Goal: Contribute content: Add original content to the website for others to see

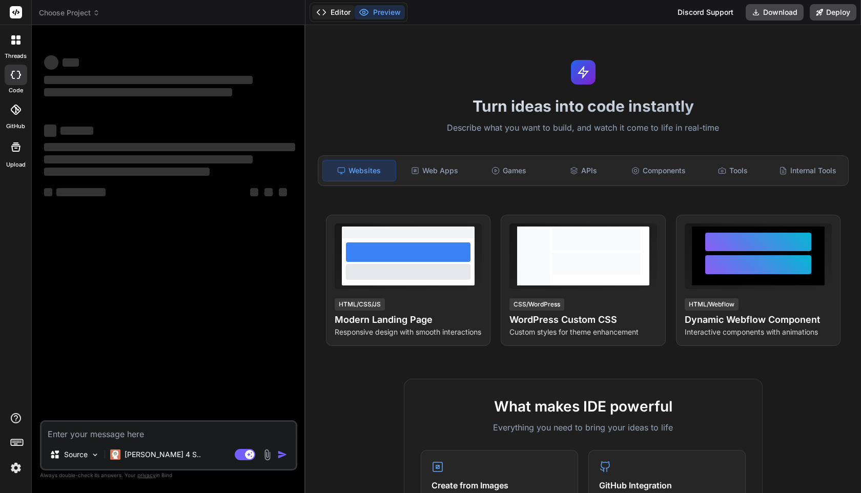
click at [334, 10] on button "Editor" at bounding box center [333, 12] width 43 height 14
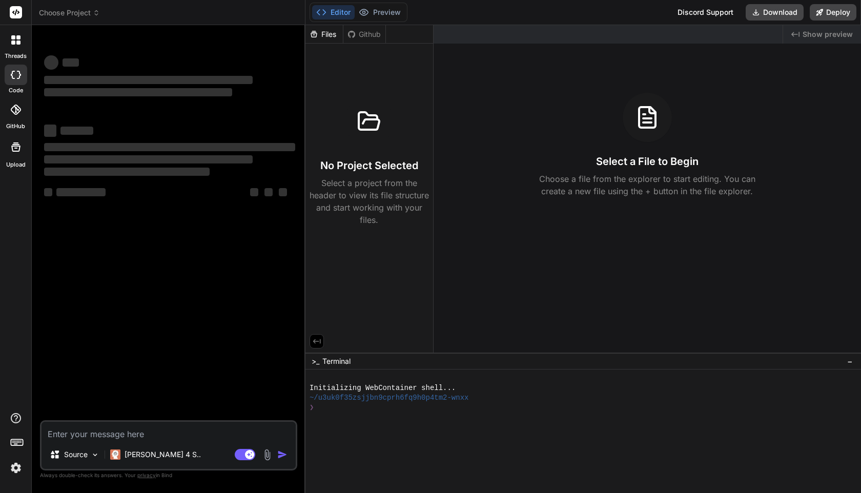
click at [361, 218] on p "Select a project from the header to view its file structure and start working w…" at bounding box center [369, 201] width 119 height 49
click at [24, 165] on label "Upload" at bounding box center [15, 164] width 19 height 9
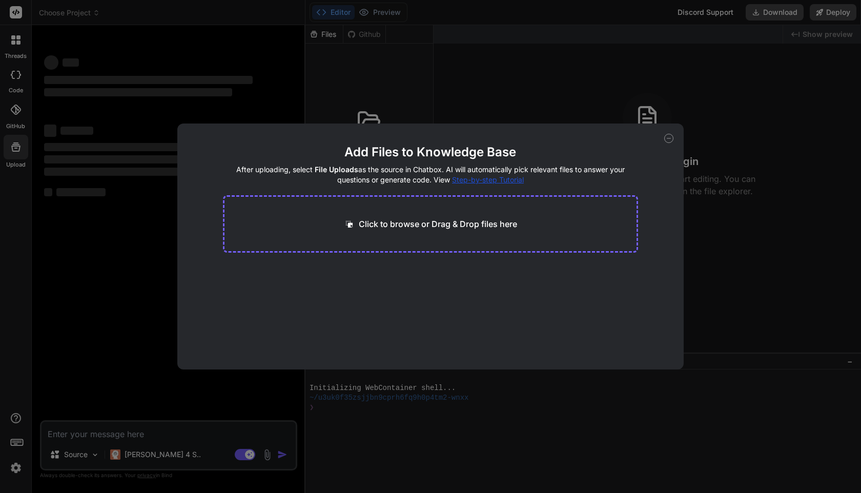
click at [263, 214] on div "Click to browse or Drag & Drop files here" at bounding box center [431, 223] width 416 height 57
click at [390, 234] on div "Click to browse or Drag & Drop files here" at bounding box center [431, 223] width 416 height 57
click at [366, 219] on p "Click to browse or Drag & Drop files here" at bounding box center [438, 224] width 158 height 12
click at [667, 138] on icon at bounding box center [668, 138] width 9 height 9
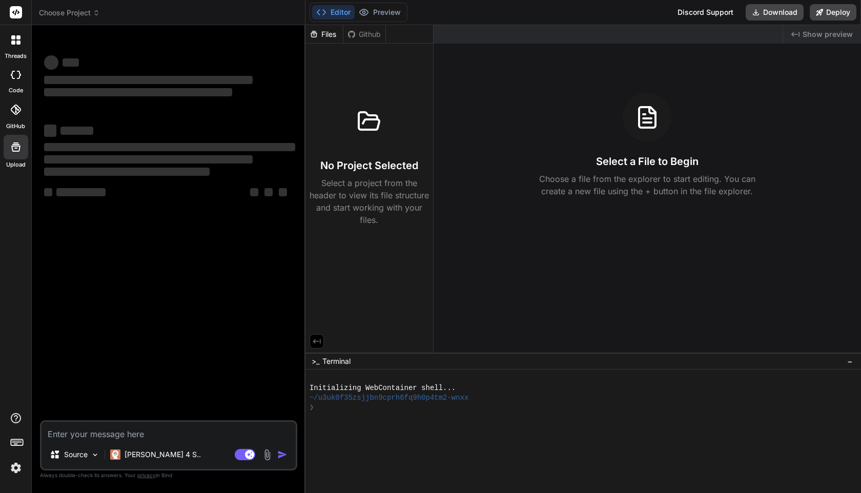
click at [361, 37] on div "Github" at bounding box center [364, 34] width 42 height 10
click at [329, 35] on div "Files" at bounding box center [324, 34] width 37 height 10
click at [315, 339] on icon at bounding box center [316, 341] width 9 height 9
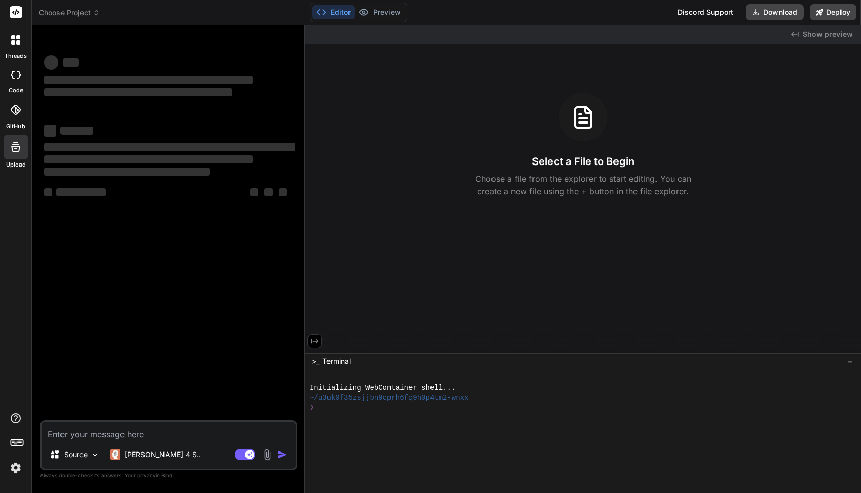
click at [315, 339] on icon at bounding box center [314, 341] width 9 height 9
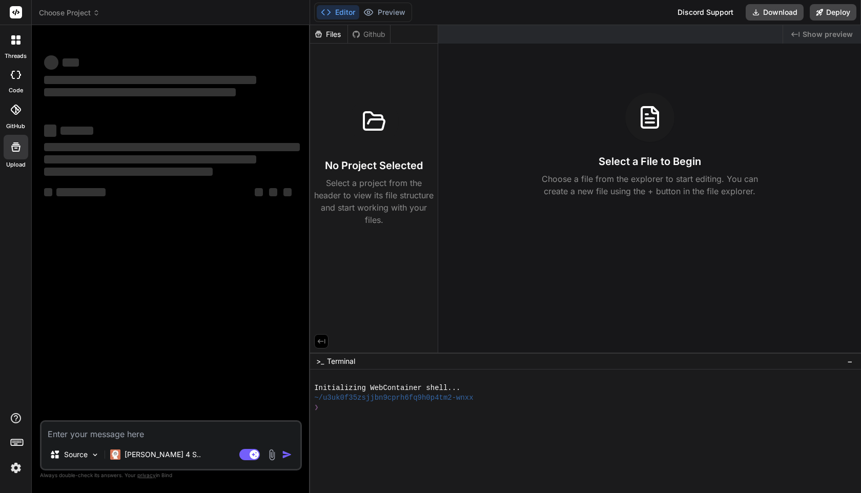
drag, startPoint x: 305, startPoint y: 134, endPoint x: 289, endPoint y: 133, distance: 15.9
click at [289, 133] on div "Bind AI Web Search Created with Pixso. Code Generator ‌ ‌ ‌ ‌ ‌ ‌ ‌ ‌ ‌ ‌ ‌ ‌ ‌…" at bounding box center [171, 259] width 278 height 468
click at [77, 8] on span "Choose Project" at bounding box center [69, 13] width 61 height 10
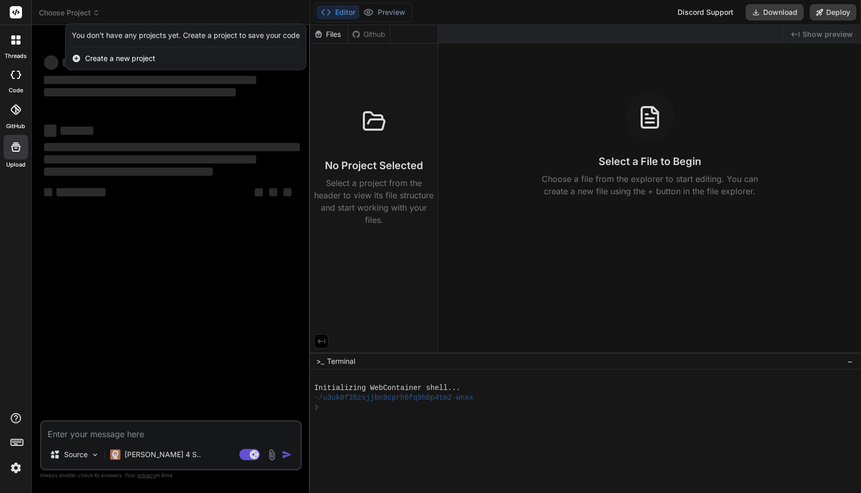
click at [129, 61] on span "Create a new project" at bounding box center [120, 58] width 70 height 10
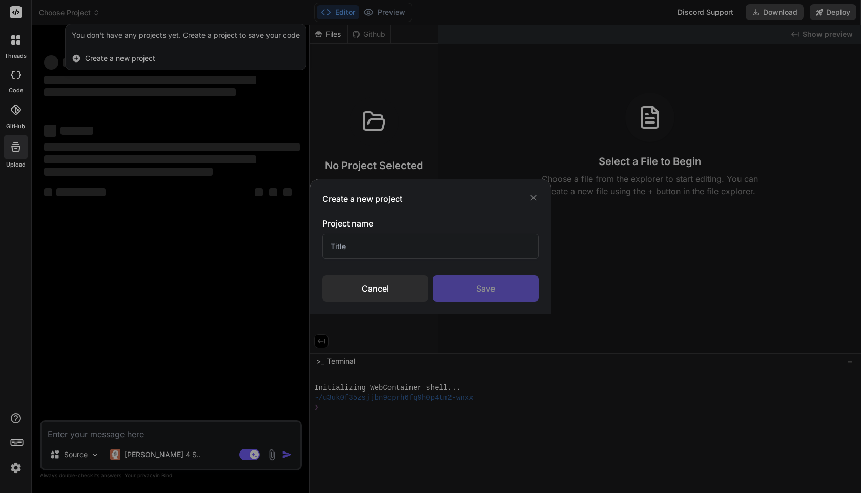
type textarea "x"
click at [392, 241] on input "text" at bounding box center [430, 246] width 216 height 25
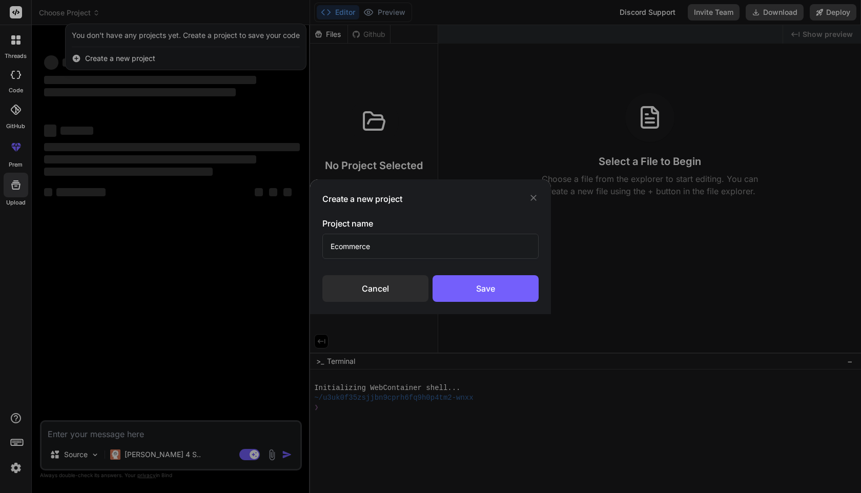
type input "Ecommerce"
click at [526, 280] on div "Save" at bounding box center [486, 288] width 106 height 27
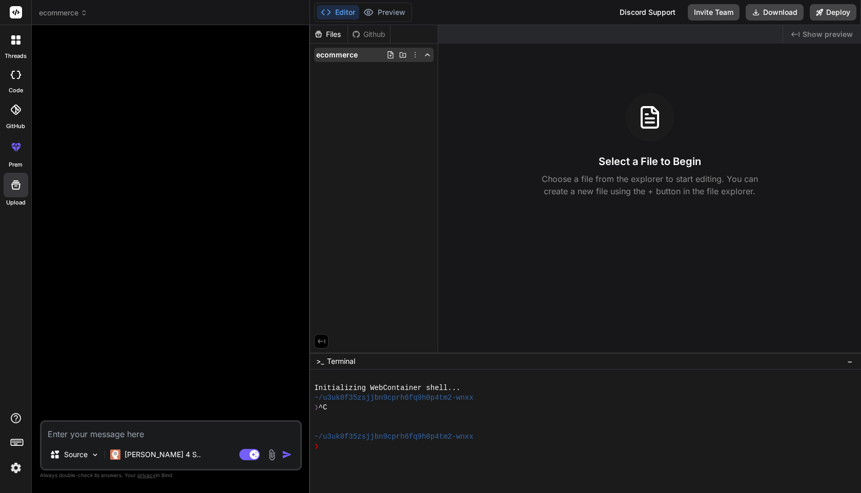
click at [394, 54] on icon at bounding box center [390, 55] width 8 height 8
drag, startPoint x: 406, startPoint y: 56, endPoint x: 413, endPoint y: 54, distance: 6.3
click at [415, 53] on icon at bounding box center [415, 55] width 8 height 8
click at [342, 49] on div at bounding box center [585, 259] width 551 height 468
click at [377, 36] on div "Github" at bounding box center [369, 34] width 42 height 10
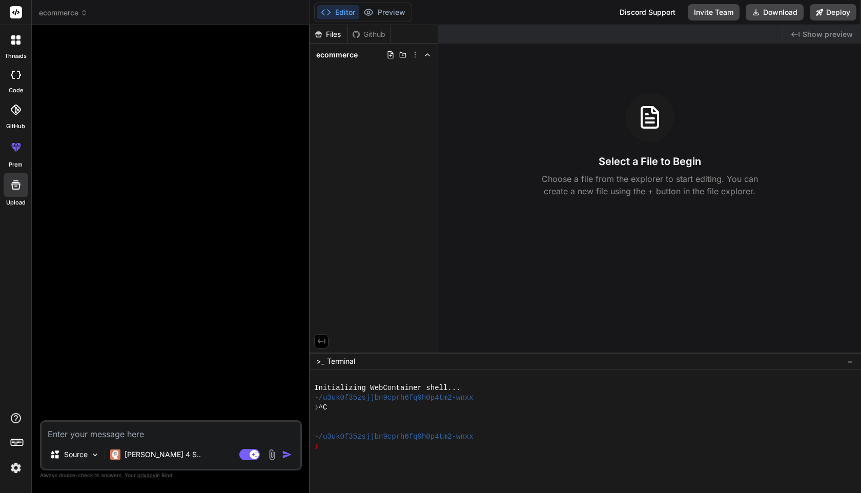
click at [376, 37] on div "Github" at bounding box center [369, 34] width 42 height 10
click at [338, 36] on div "Files" at bounding box center [328, 34] width 37 height 10
click at [356, 240] on div "Files Github ecommerce" at bounding box center [374, 189] width 128 height 328
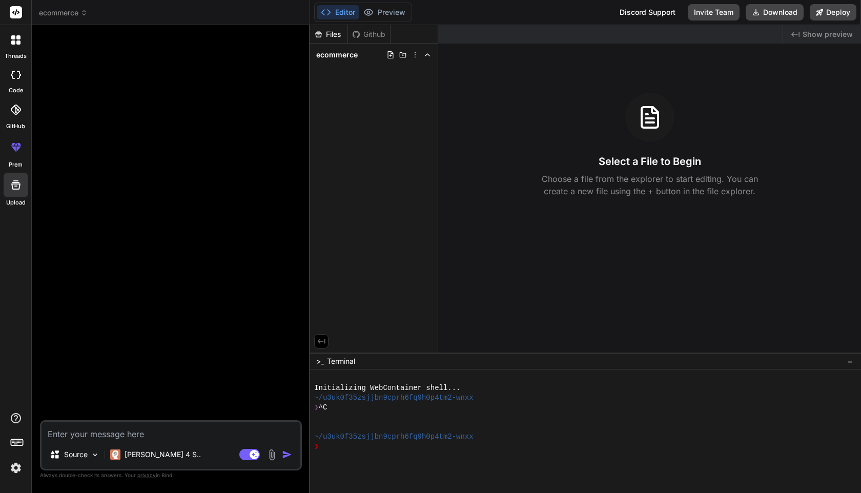
click at [270, 449] on div "Agent Mode. When this toggle is activated, AI automatically makes decisions, re…" at bounding box center [266, 455] width 59 height 12
click at [272, 456] on img at bounding box center [272, 455] width 12 height 12
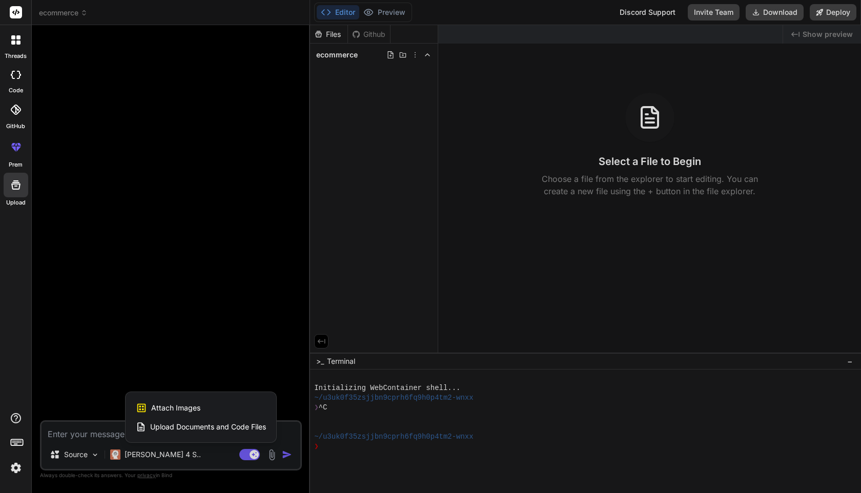
click at [211, 327] on div at bounding box center [430, 246] width 861 height 493
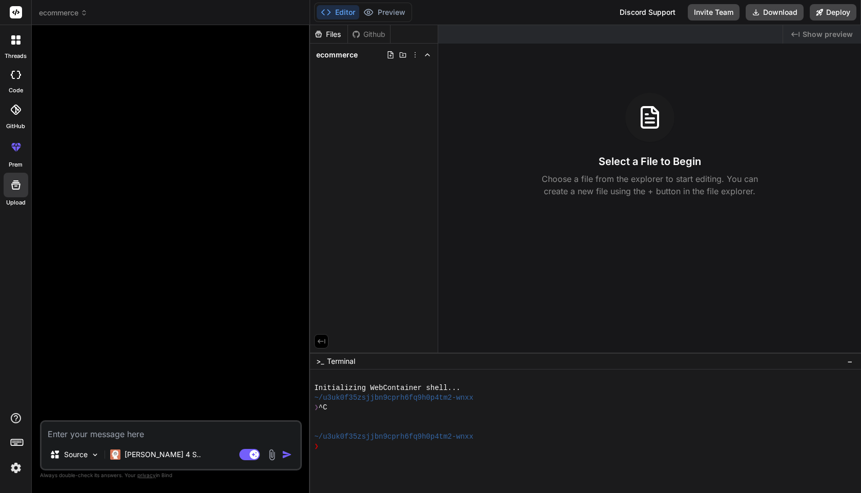
click at [18, 78] on icon at bounding box center [19, 75] width 4 height 8
click at [16, 198] on label "Upload" at bounding box center [15, 202] width 19 height 9
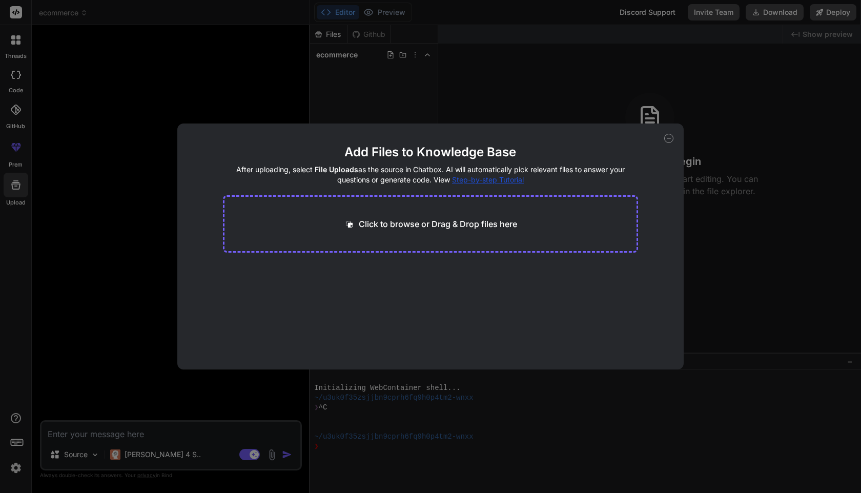
click at [369, 227] on p "Click to browse or Drag & Drop files here" at bounding box center [438, 224] width 158 height 12
click at [667, 141] on icon at bounding box center [668, 138] width 9 height 9
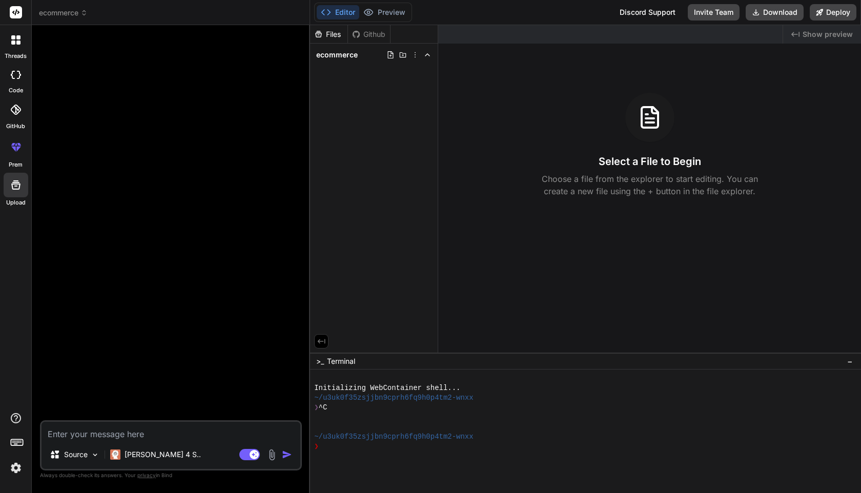
click at [275, 457] on img at bounding box center [272, 455] width 12 height 12
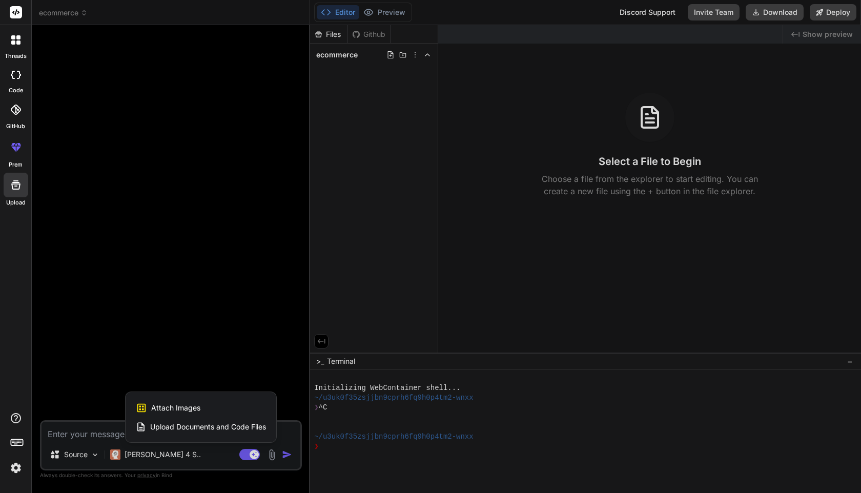
click at [235, 427] on span "Upload Documents and Code Files" at bounding box center [208, 427] width 116 height 10
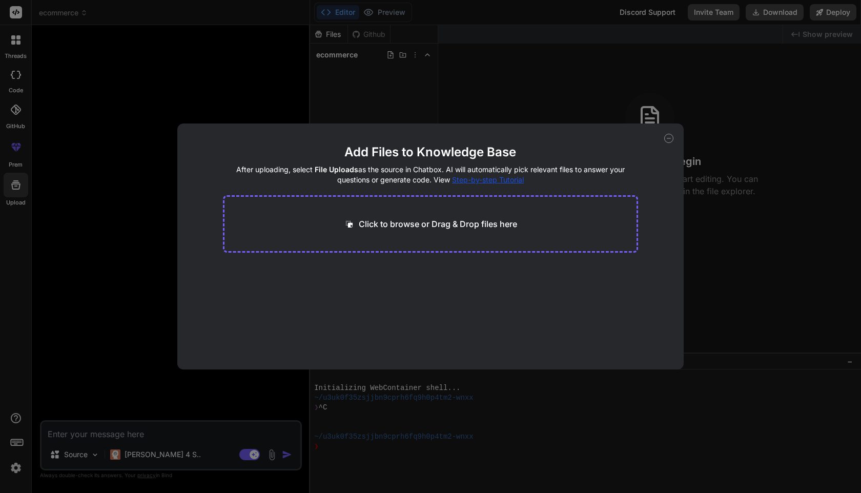
click at [441, 258] on main "Add Files to Knowledge Base After uploading, select File Uploads as the source …" at bounding box center [431, 257] width 416 height 226
click at [444, 236] on div "Click to browse or Drag & Drop files here" at bounding box center [431, 223] width 416 height 57
click at [441, 221] on p "Click to browse or Drag & Drop files here" at bounding box center [438, 224] width 158 height 12
click at [666, 140] on icon at bounding box center [668, 138] width 9 height 9
type textarea "x"
